Goal: Task Accomplishment & Management: Complete application form

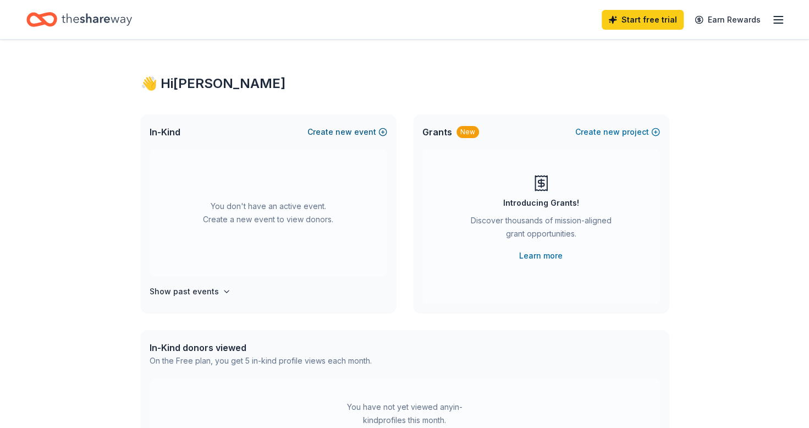
click at [380, 127] on button "Create new event" at bounding box center [348, 131] width 80 height 13
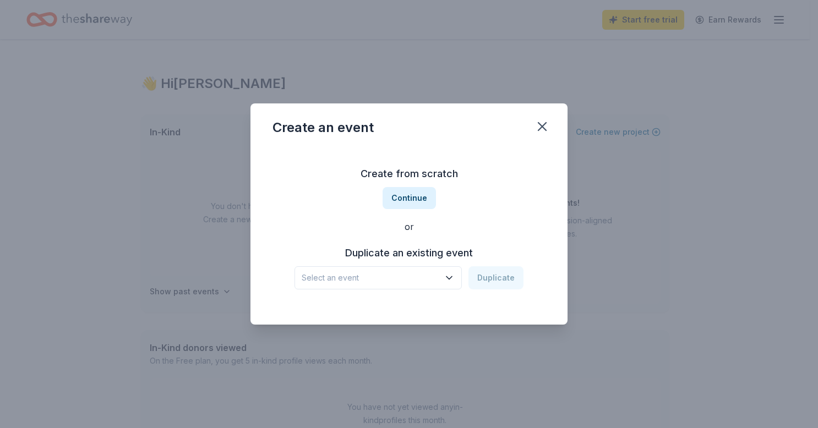
click at [376, 282] on span "Select an event" at bounding box center [371, 277] width 138 height 13
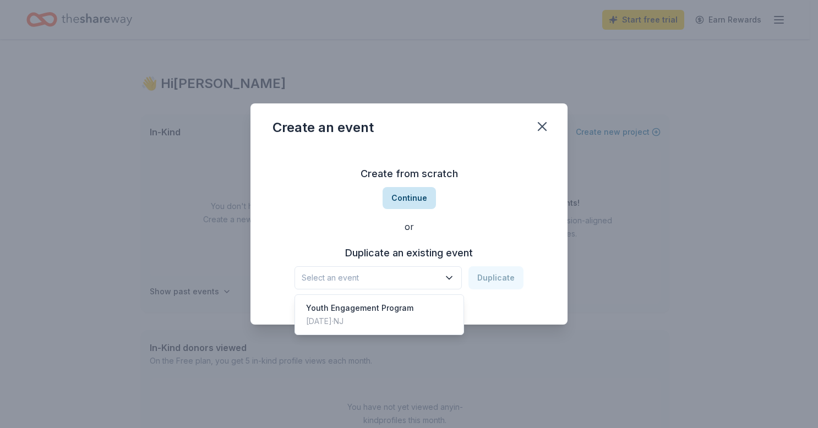
drag, startPoint x: 409, startPoint y: 188, endPoint x: 409, endPoint y: 201, distance: 12.7
click at [409, 201] on div "Create from scratch Continue or Duplicate an existing event Select an event Dup…" at bounding box center [408, 227] width 273 height 160
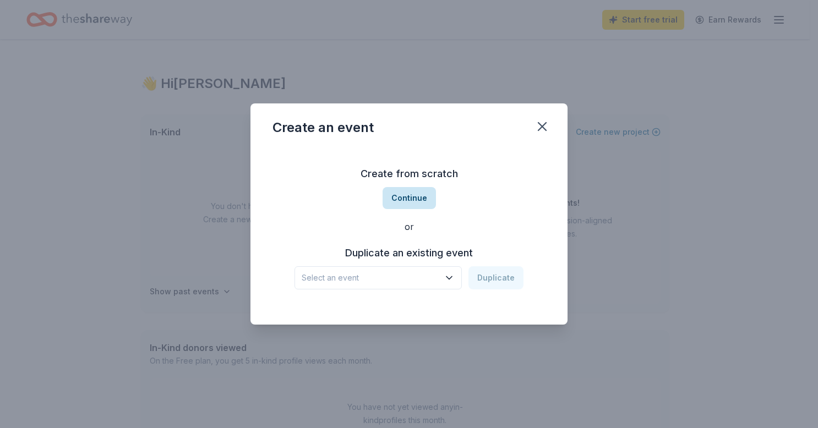
click at [409, 201] on button "Continue" at bounding box center [408, 198] width 53 height 22
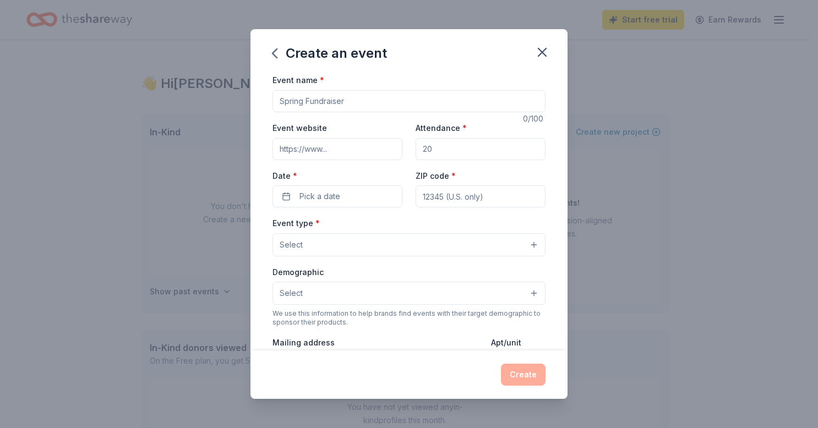
click at [340, 97] on input "Event name *" at bounding box center [408, 101] width 273 height 22
type input "Makeup Affirmations"
click at [468, 155] on input "Attendance *" at bounding box center [480, 149] width 130 height 22
type input "50"
click at [356, 206] on button "Pick a date" at bounding box center [337, 196] width 130 height 22
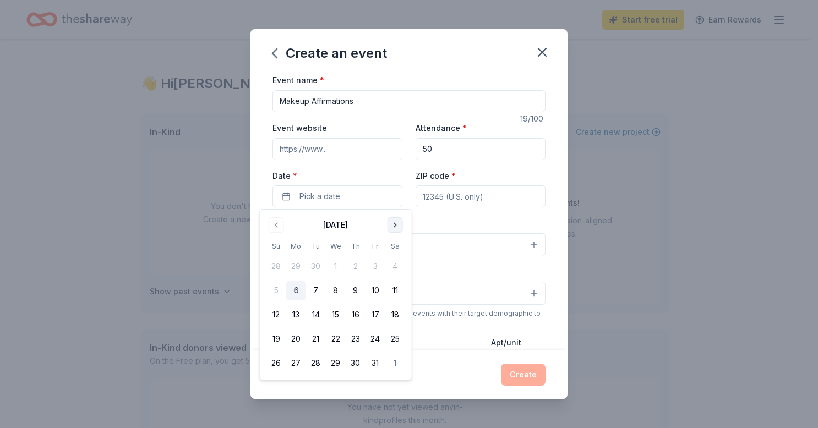
click at [393, 226] on button "Go to next month" at bounding box center [394, 224] width 15 height 15
click at [396, 340] on button "24" at bounding box center [395, 339] width 20 height 20
click at [477, 198] on input "ZIP code *" at bounding box center [480, 196] width 130 height 22
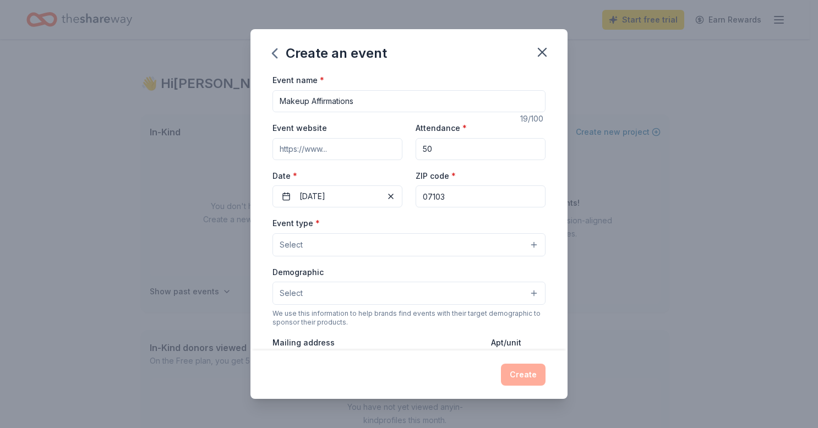
type input "07103"
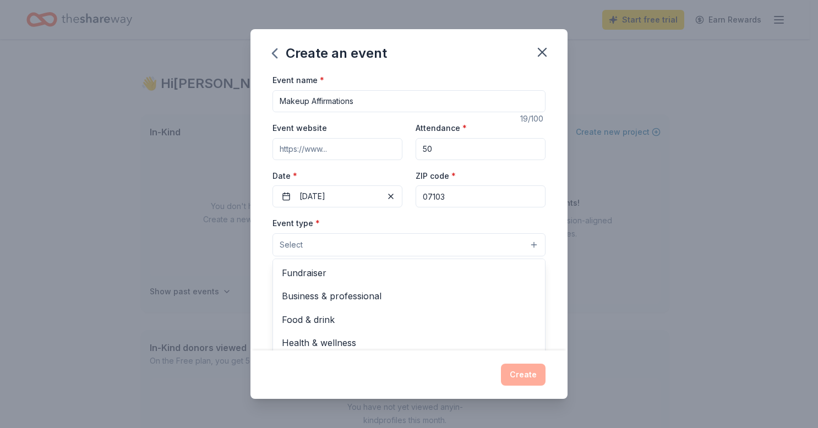
click at [404, 247] on button "Select" at bounding box center [408, 244] width 273 height 23
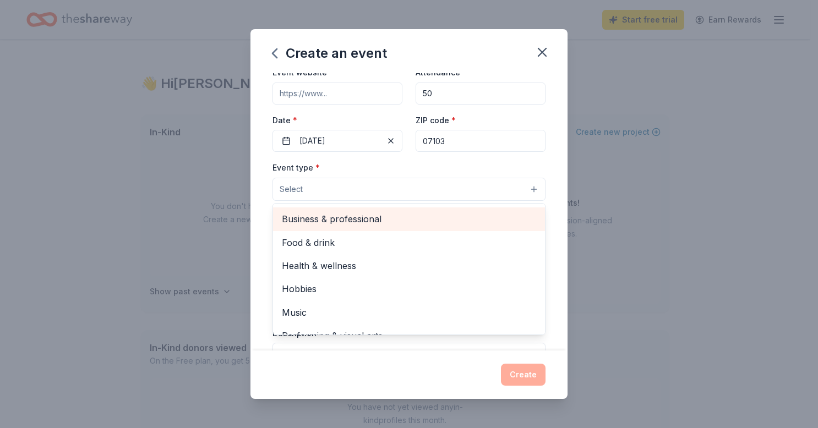
scroll to position [36, 0]
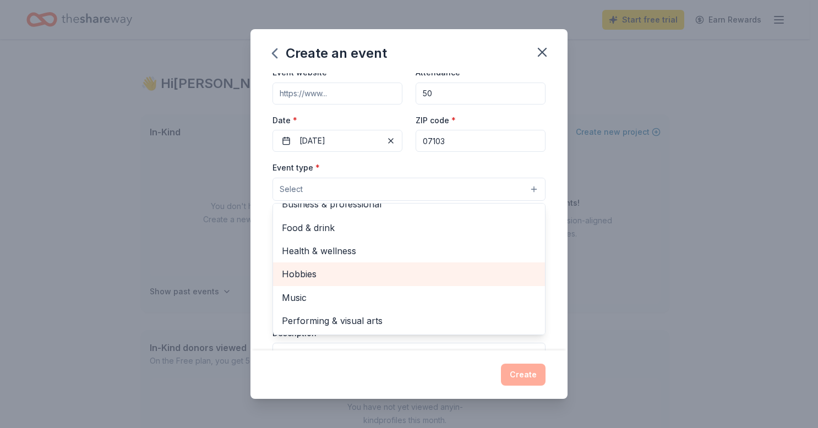
click at [374, 275] on span "Hobbies" at bounding box center [409, 274] width 254 height 14
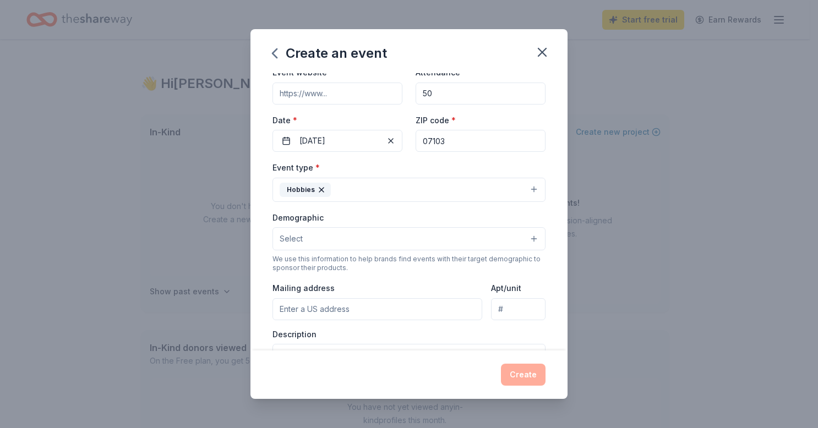
click at [397, 181] on button "Hobbies" at bounding box center [408, 190] width 273 height 24
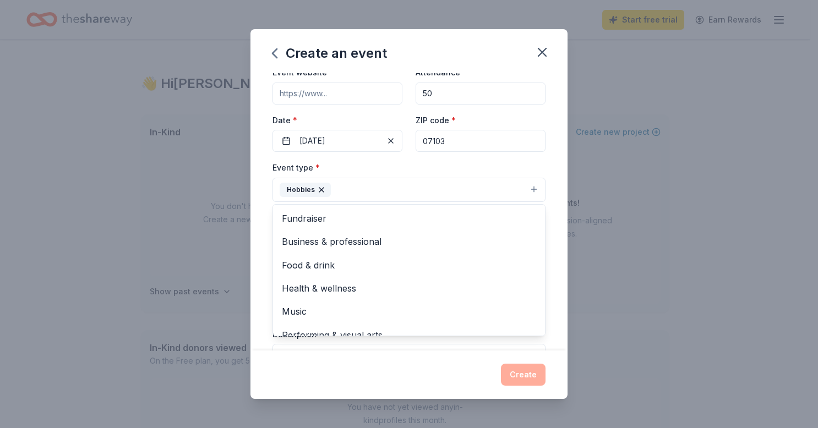
click at [391, 197] on button "Hobbies" at bounding box center [408, 190] width 273 height 24
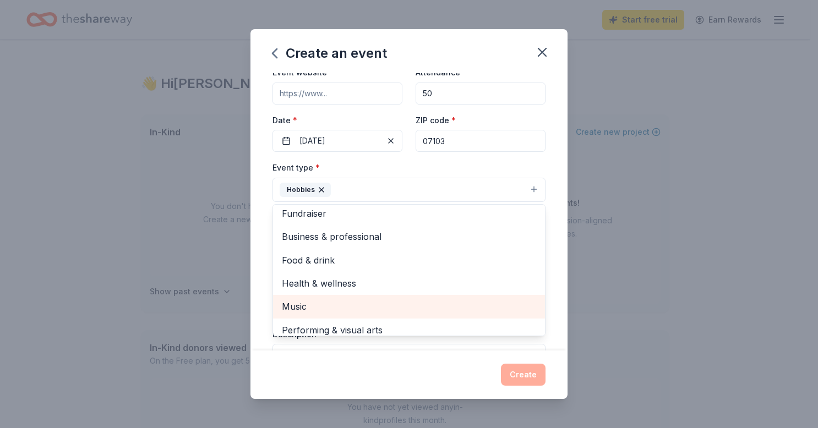
scroll to position [6, 0]
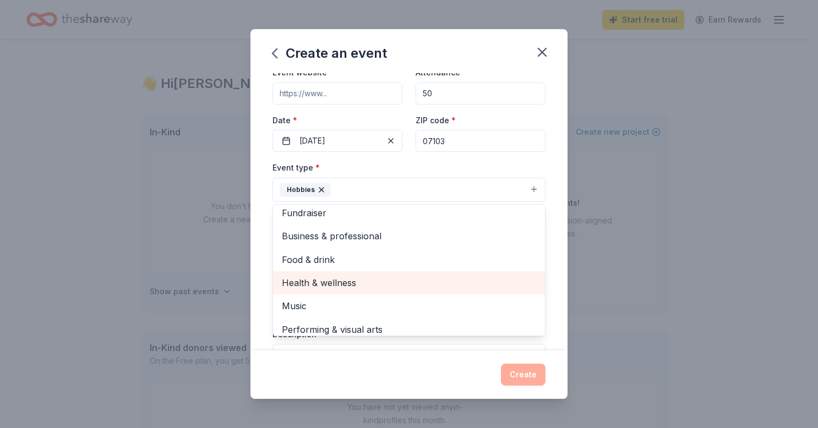
click at [379, 285] on span "Health & wellness" at bounding box center [409, 283] width 254 height 14
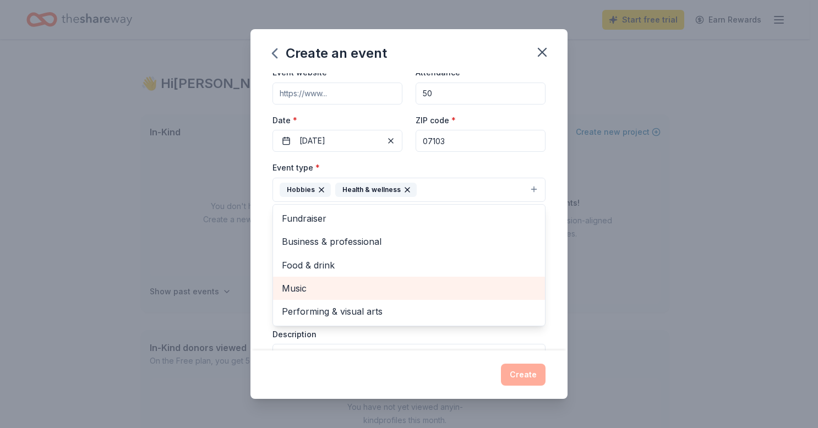
scroll to position [0, 0]
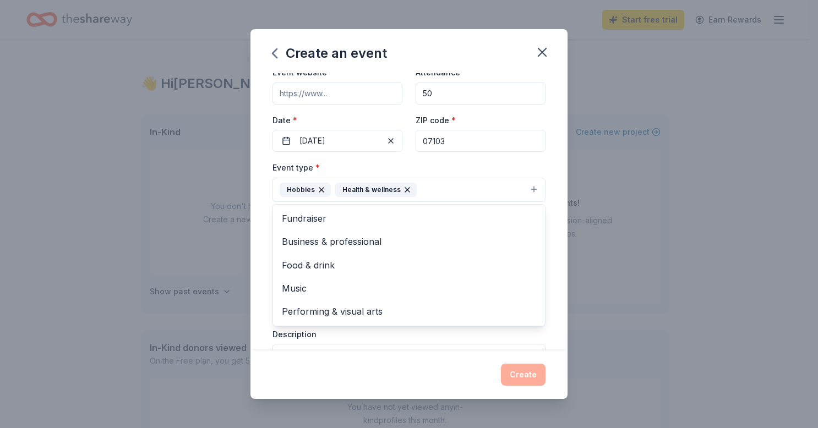
click at [455, 167] on div "Event type * Hobbies Health & wellness Fundraiser Business & professional Food …" at bounding box center [408, 181] width 273 height 41
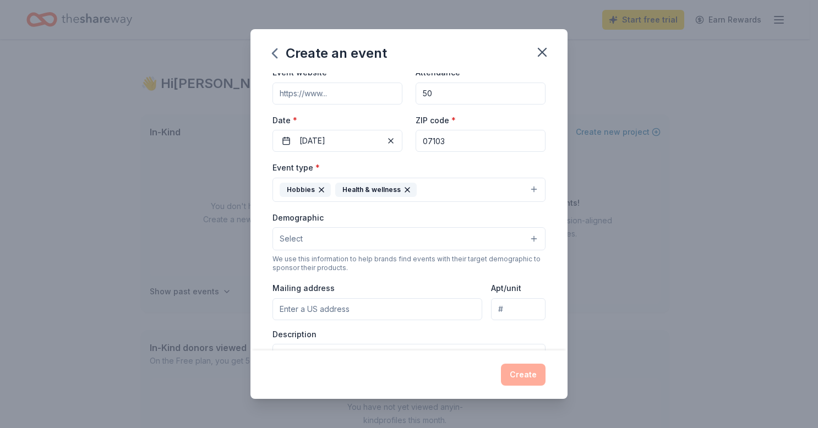
click at [414, 249] on div "Demographic Select We use this information to help brands find events with thei…" at bounding box center [408, 242] width 273 height 62
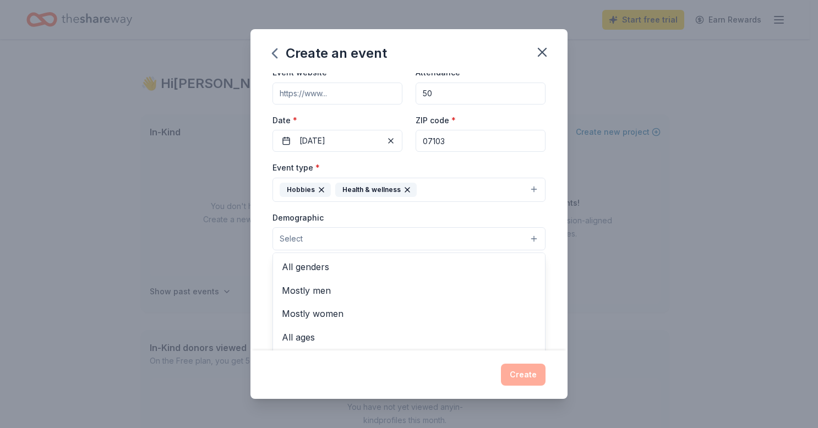
click at [416, 243] on button "Select" at bounding box center [408, 238] width 273 height 23
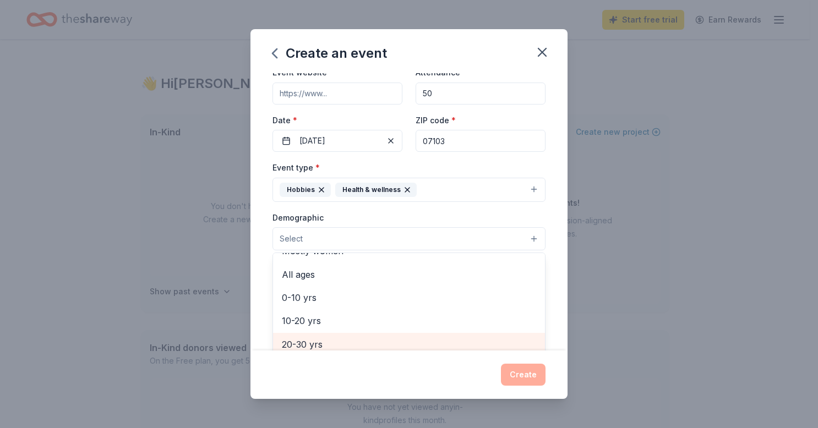
scroll to position [46, 0]
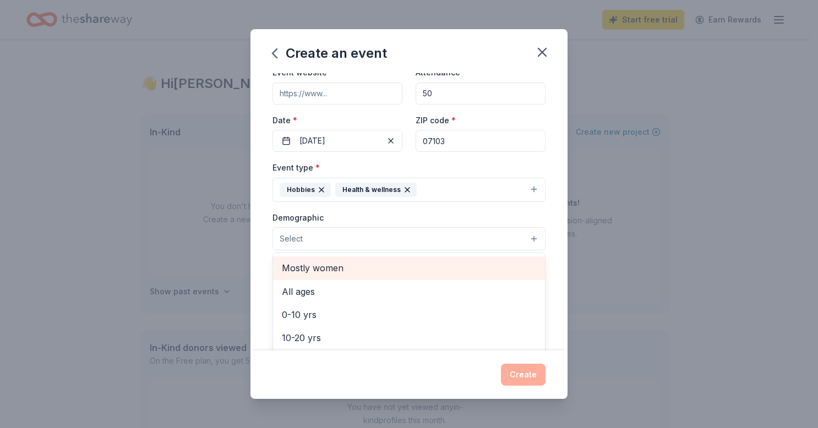
click at [383, 266] on span "Mostly women" at bounding box center [409, 268] width 254 height 14
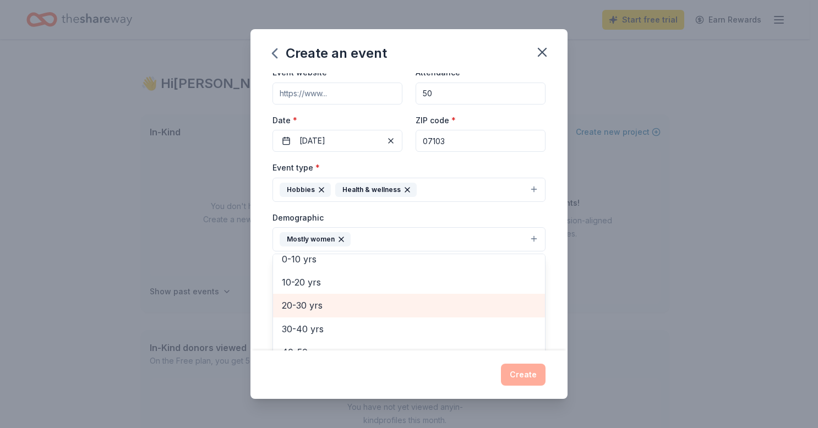
scroll to position [79, 0]
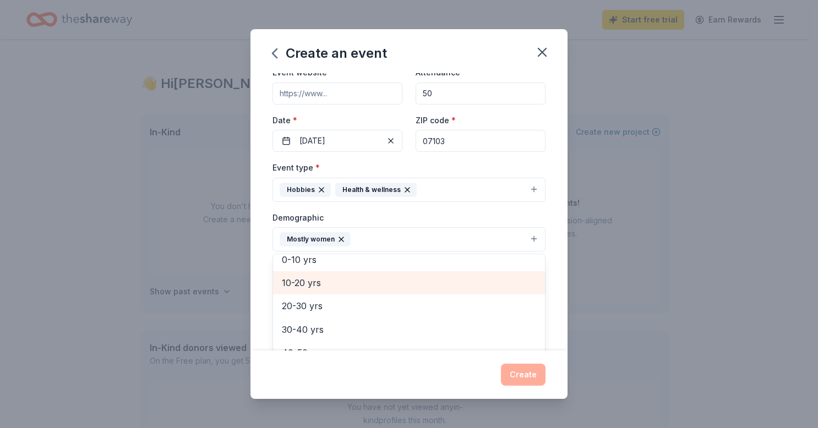
click at [364, 283] on span "10-20 yrs" at bounding box center [409, 283] width 254 height 14
click at [407, 283] on span "20-30 yrs" at bounding box center [409, 283] width 254 height 14
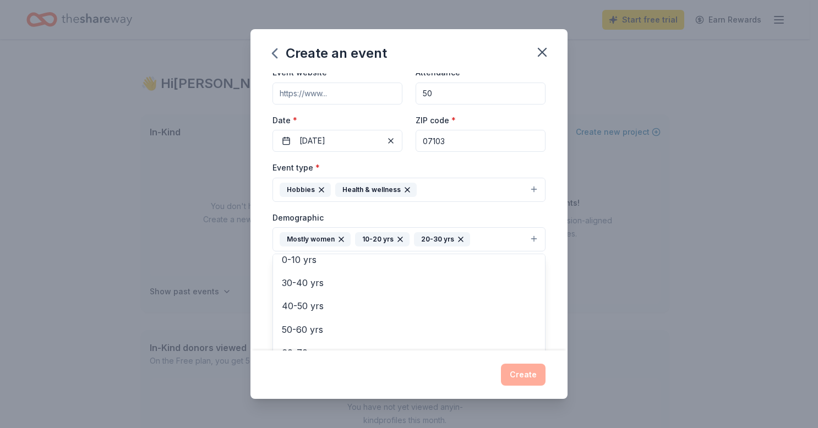
click at [466, 221] on div "Demographic Mostly women 10-20 yrs 20-30 yrs All genders Mostly men All ages 0-…" at bounding box center [408, 231] width 273 height 41
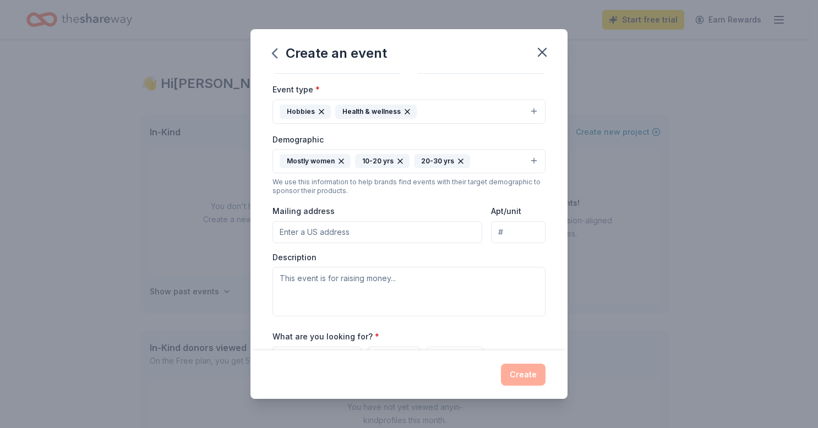
scroll to position [135, 0]
click at [390, 233] on input "Mailing address" at bounding box center [377, 231] width 210 height 22
type input "600 S 17th St"
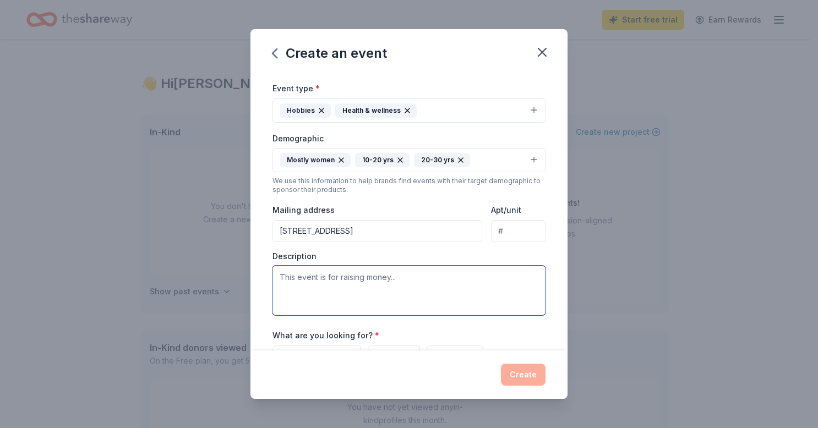
click at [366, 291] on textarea at bounding box center [408, 291] width 273 height 50
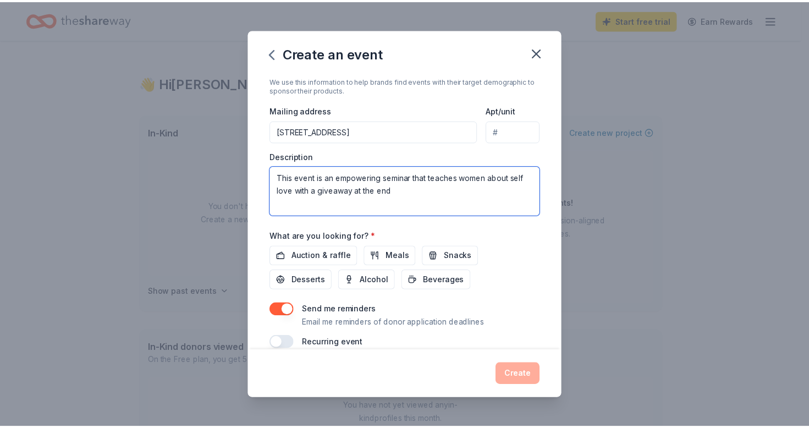
scroll to position [248, 0]
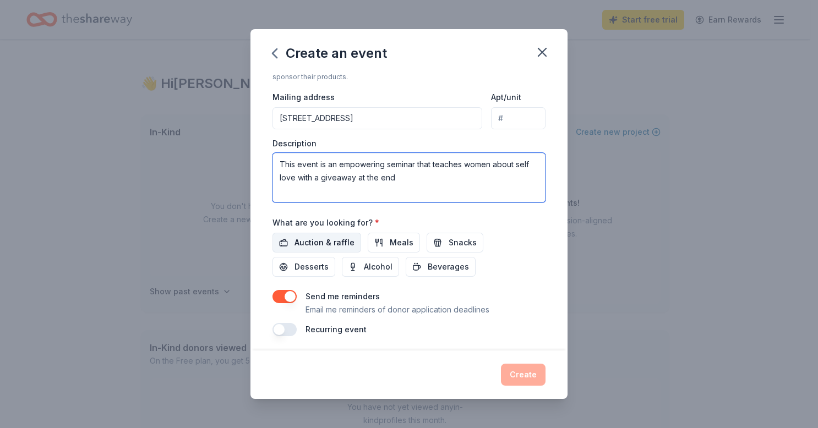
type textarea "This event is an empowering seminar that teaches women about self love with a g…"
click at [335, 242] on span "Auction & raffle" at bounding box center [324, 242] width 60 height 13
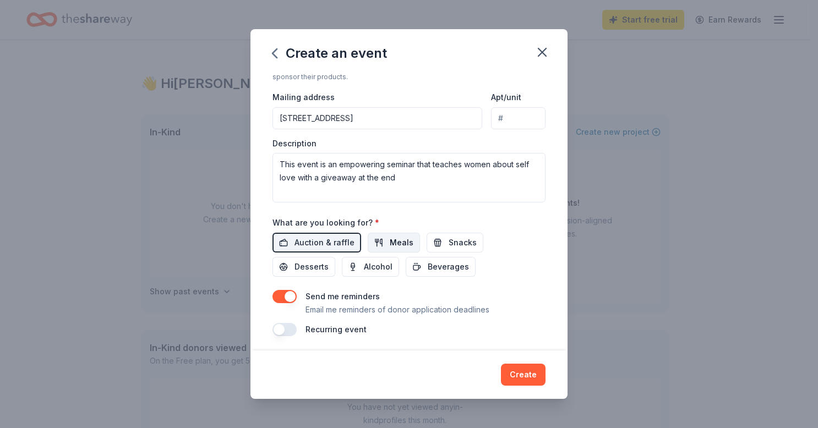
click at [392, 238] on span "Meals" at bounding box center [402, 242] width 24 height 13
click at [298, 267] on span "Desserts" at bounding box center [311, 266] width 34 height 13
click at [515, 379] on button "Create" at bounding box center [523, 375] width 45 height 22
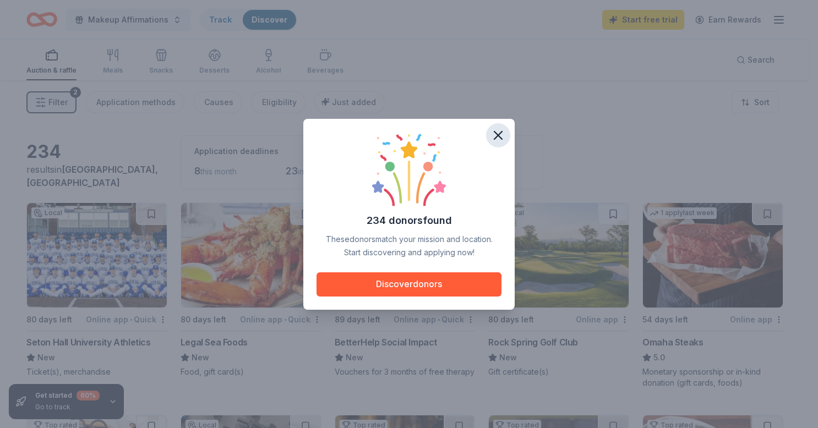
click at [495, 136] on icon "button" at bounding box center [497, 135] width 15 height 15
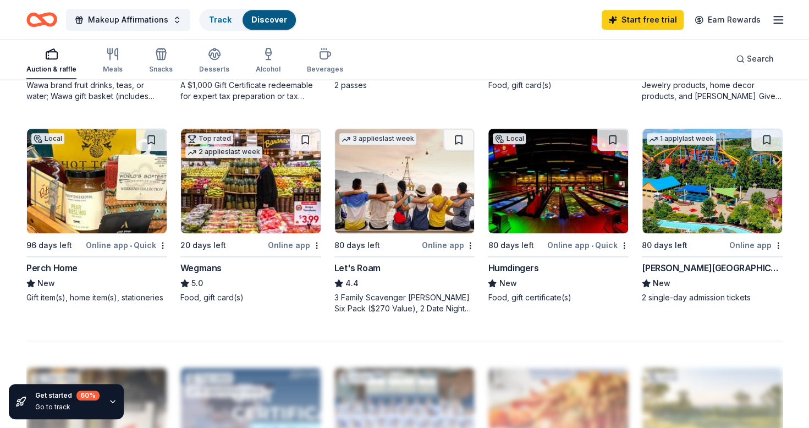
scroll to position [743, 0]
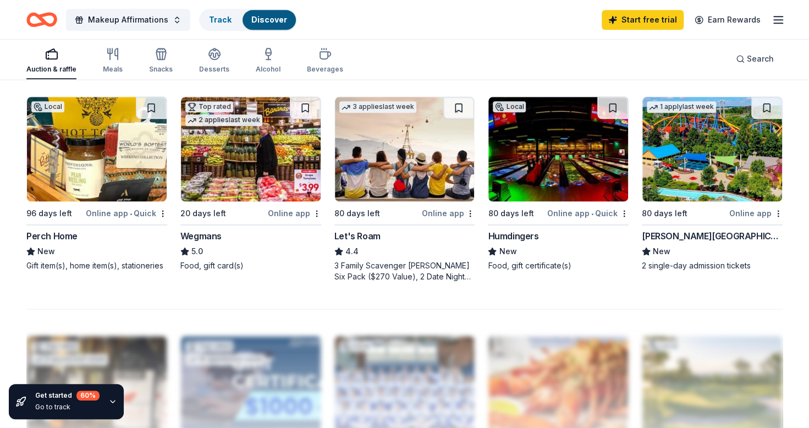
click at [528, 231] on div "Humdingers" at bounding box center [513, 235] width 51 height 13
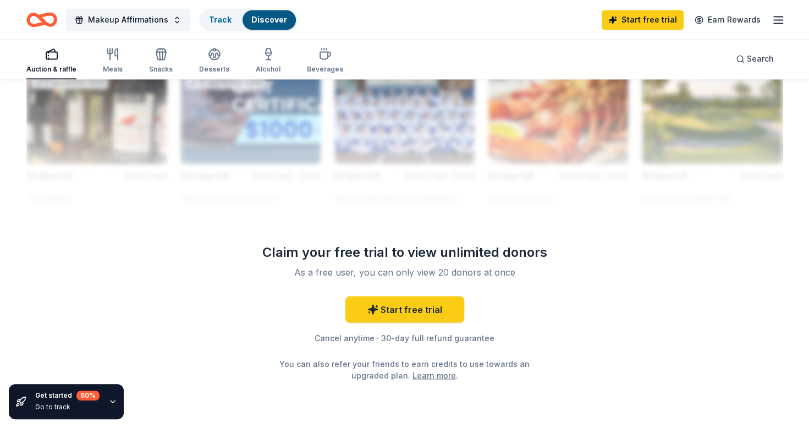
scroll to position [1064, 0]
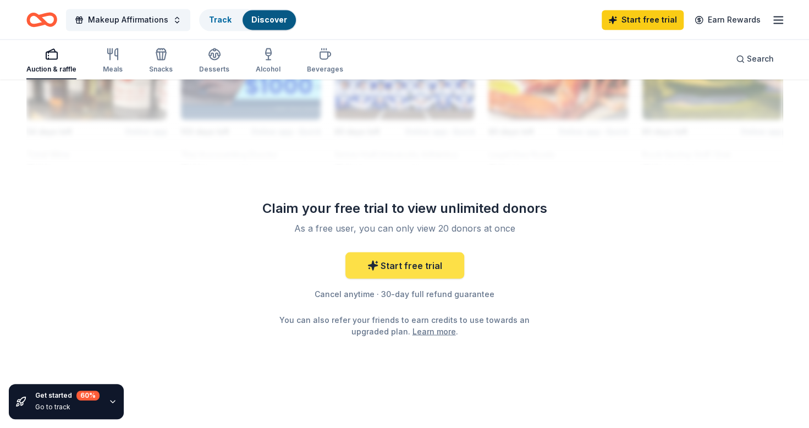
click at [446, 260] on link "Start free trial" at bounding box center [405, 265] width 119 height 26
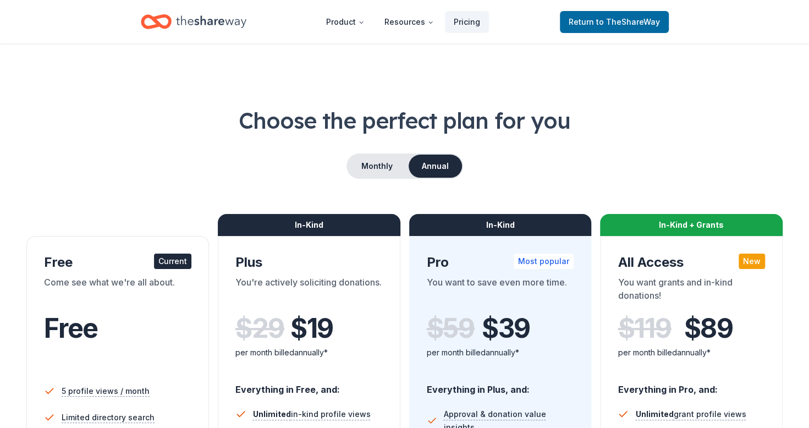
click at [377, 179] on div "Choose the perfect plan for you Monthly Annual Free Current Come see what we're…" at bounding box center [404, 396] width 757 height 582
click at [380, 165] on button "Monthly" at bounding box center [377, 166] width 59 height 23
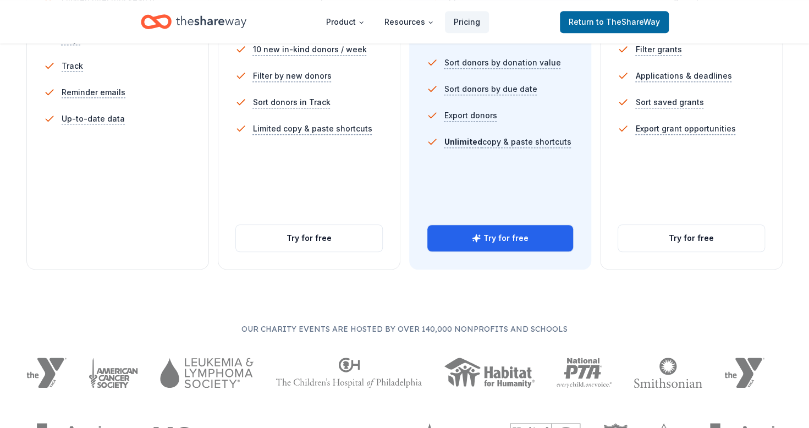
scroll to position [418, 0]
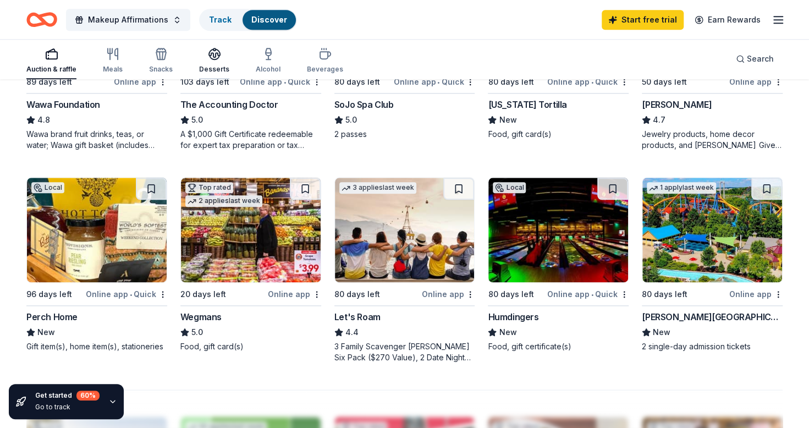
scroll to position [662, 0]
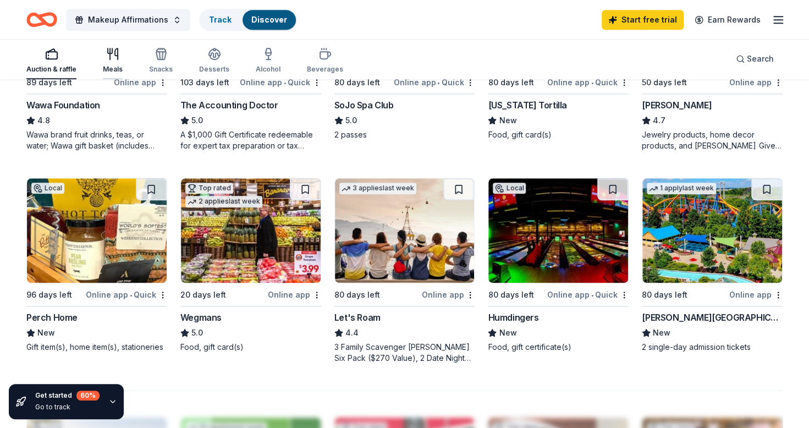
click at [103, 63] on div "Meals" at bounding box center [113, 60] width 20 height 26
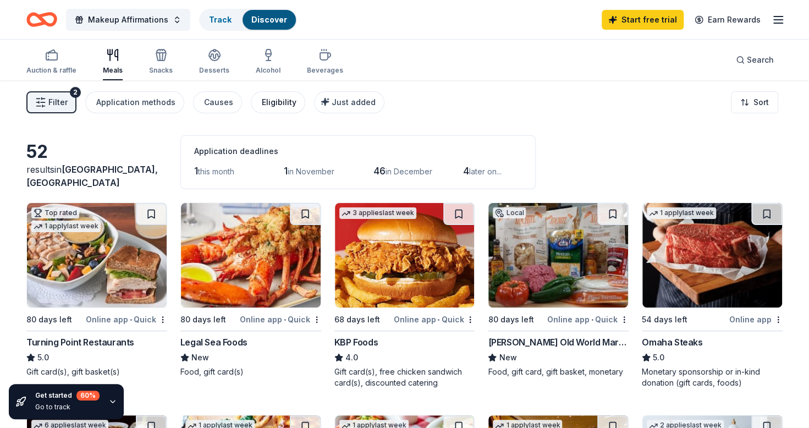
click at [262, 107] on div "Eligibility" at bounding box center [279, 102] width 35 height 13
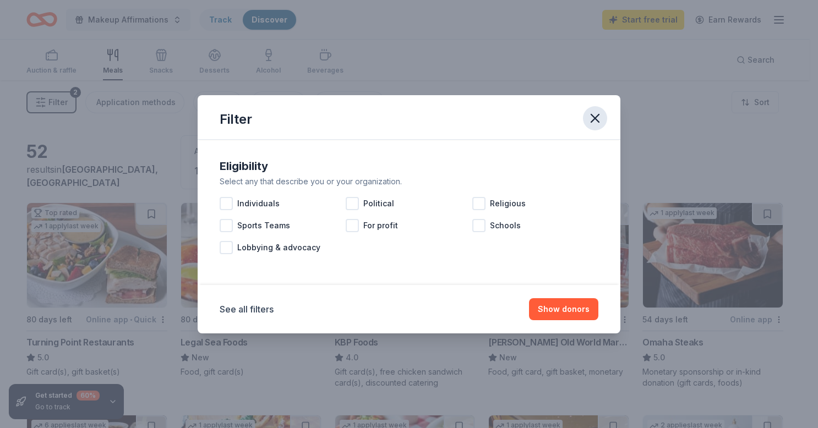
click at [590, 125] on button "button" at bounding box center [595, 118] width 24 height 24
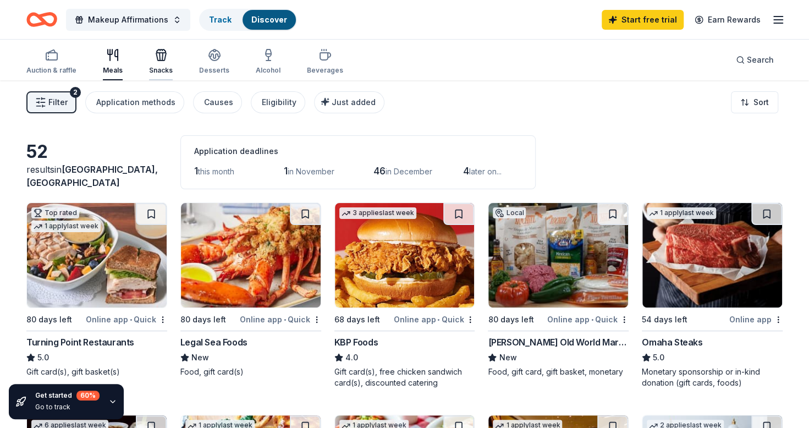
click at [149, 65] on div "Snacks" at bounding box center [161, 61] width 24 height 26
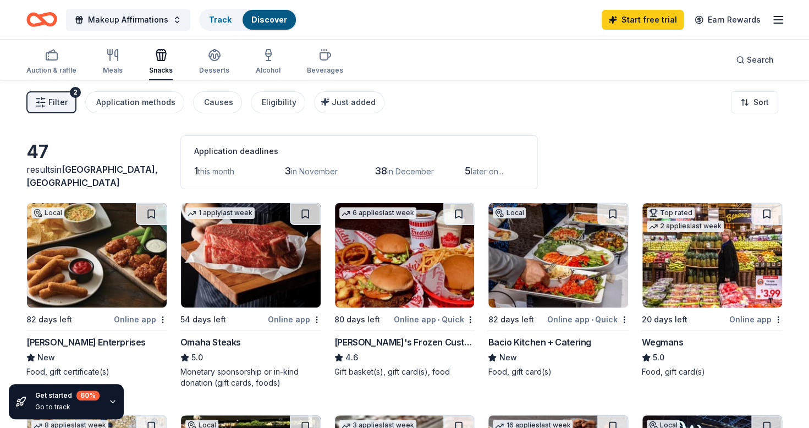
click at [783, 20] on line "button" at bounding box center [778, 20] width 9 height 0
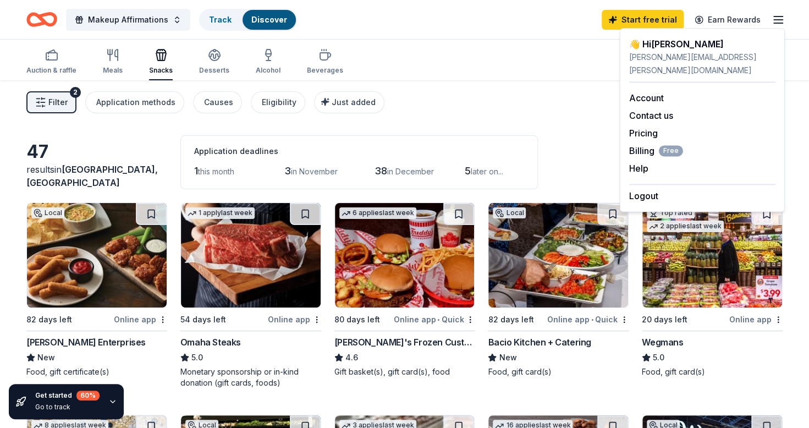
click at [548, 77] on div "Auction & raffle Meals Snacks Desserts Alcohol Beverages Search" at bounding box center [404, 60] width 757 height 41
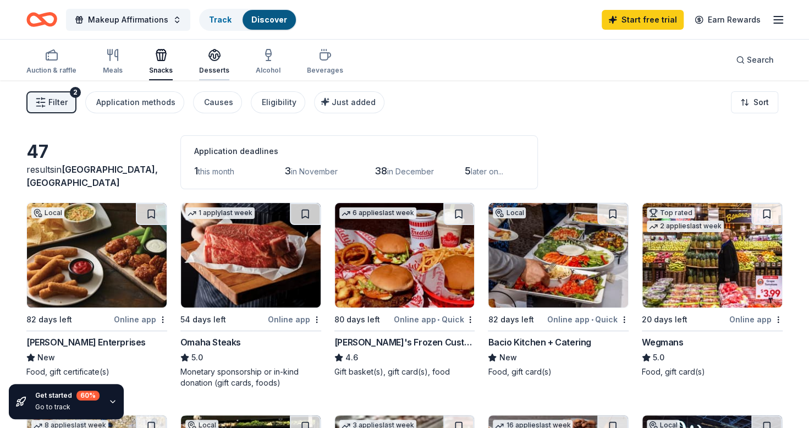
click at [214, 63] on div "Desserts" at bounding box center [214, 61] width 30 height 26
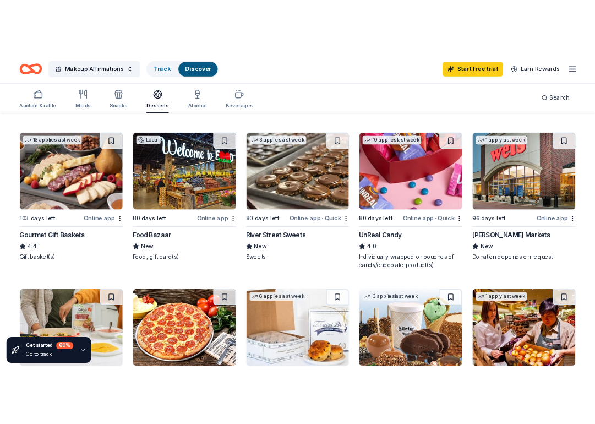
scroll to position [309, 0]
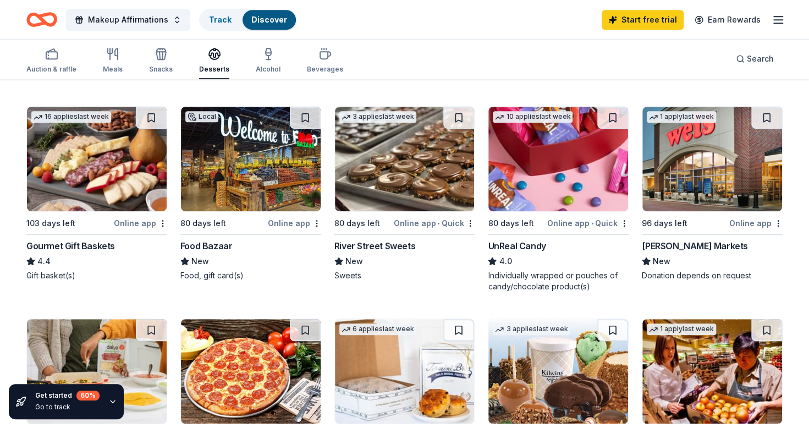
click at [76, 140] on img at bounding box center [97, 159] width 140 height 105
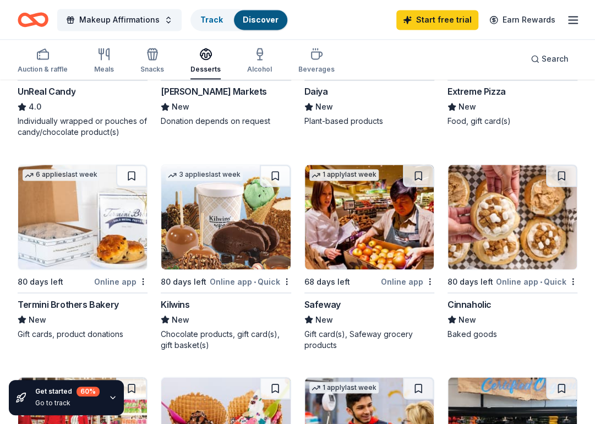
scroll to position [804, 0]
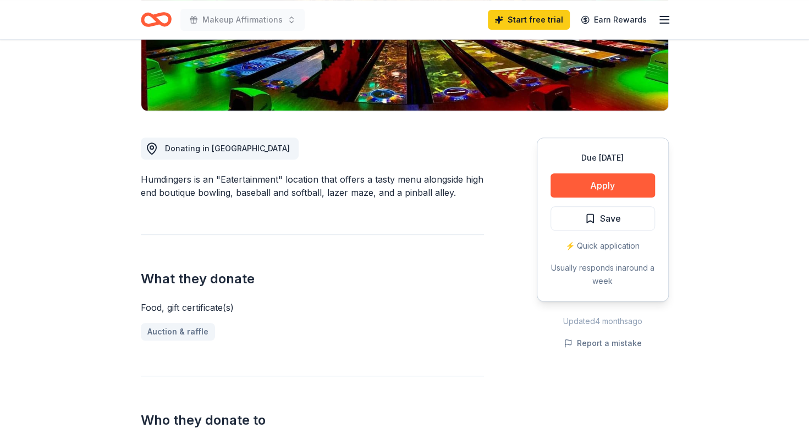
scroll to position [221, 0]
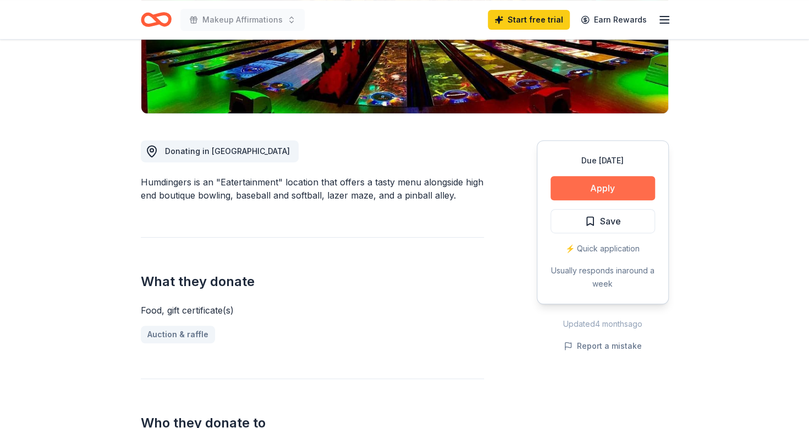
click at [576, 185] on button "Apply" at bounding box center [603, 188] width 105 height 24
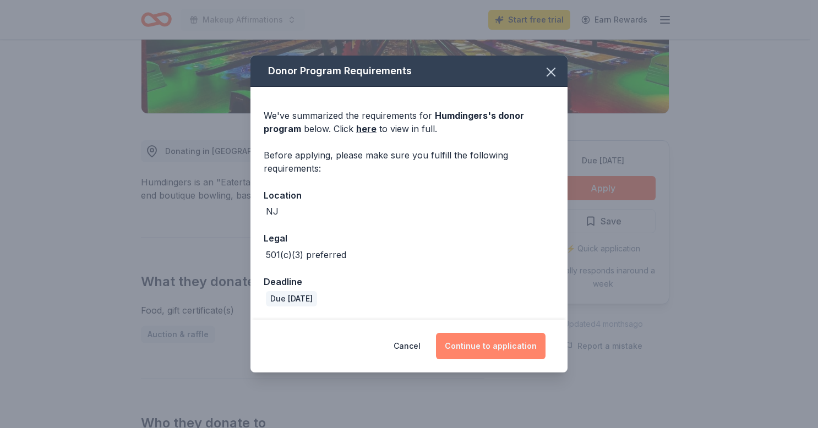
click at [474, 347] on button "Continue to application" at bounding box center [491, 346] width 110 height 26
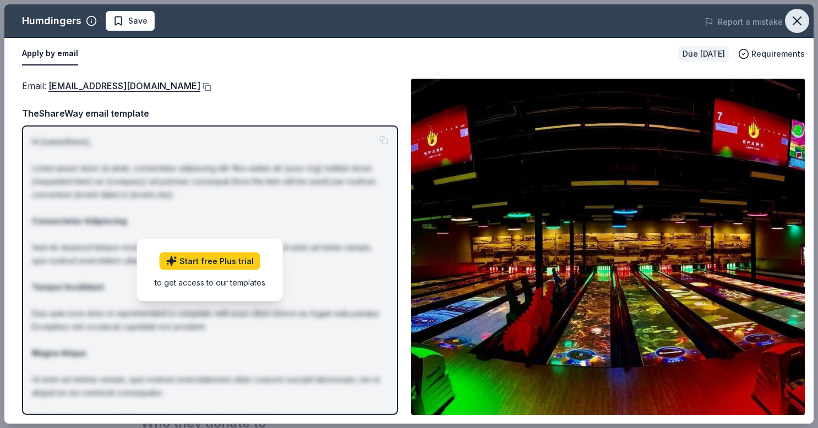
click at [800, 25] on icon "button" at bounding box center [797, 21] width 8 height 8
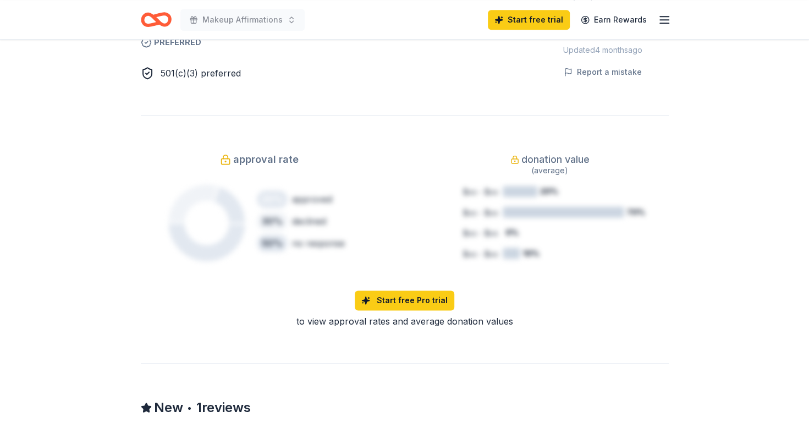
scroll to position [0, 0]
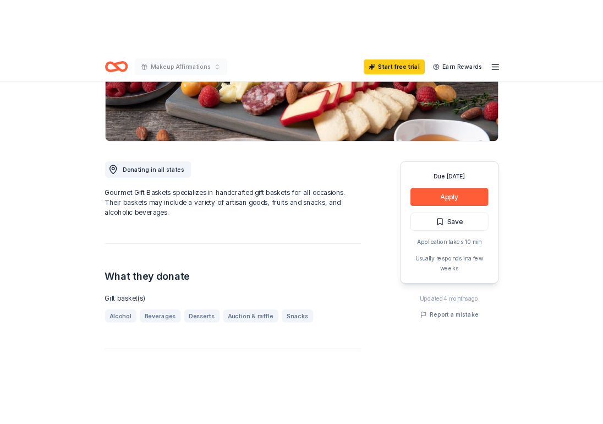
scroll to position [216, 0]
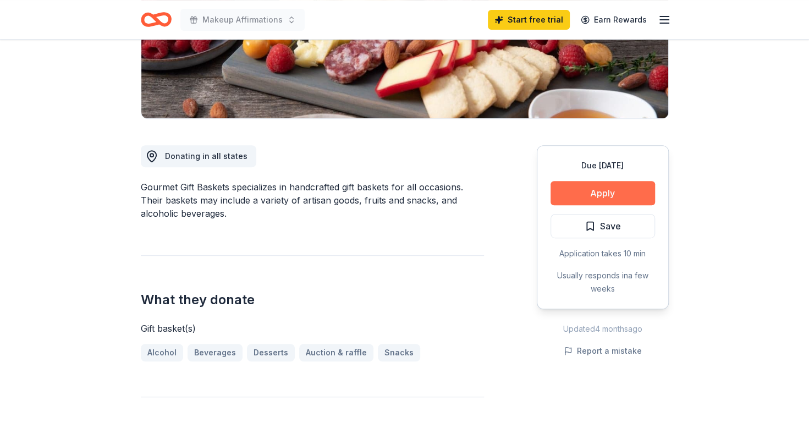
click at [601, 195] on button "Apply" at bounding box center [603, 193] width 105 height 24
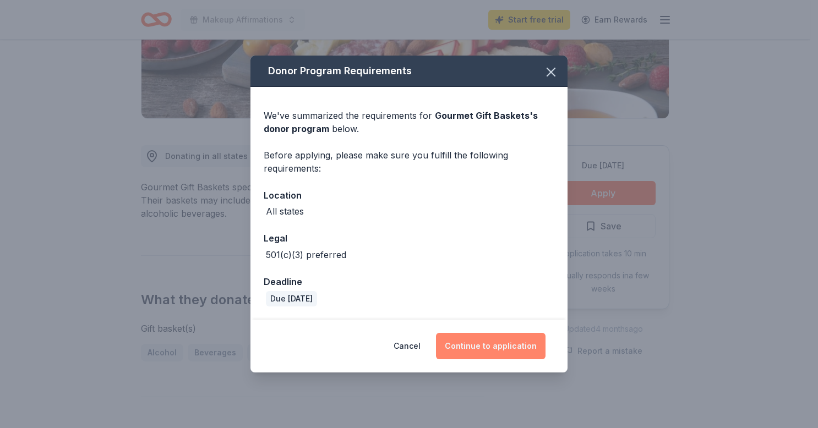
click at [502, 350] on button "Continue to application" at bounding box center [491, 346] width 110 height 26
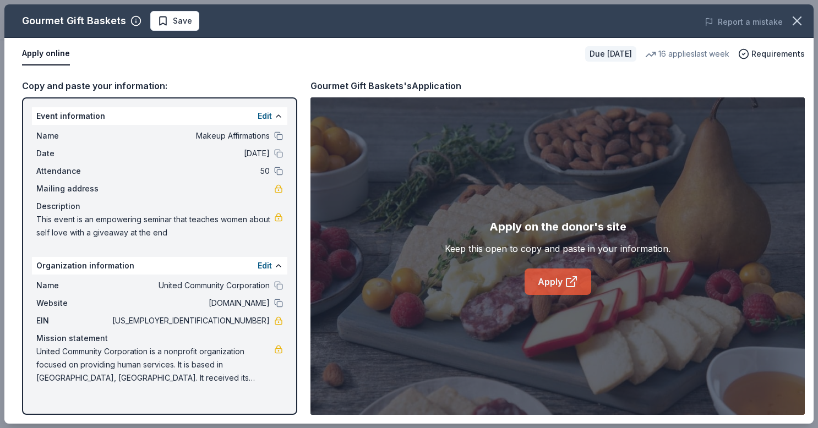
click at [568, 288] on icon at bounding box center [571, 281] width 13 height 13
